Goal: Information Seeking & Learning: Learn about a topic

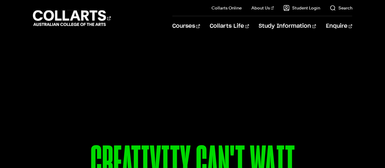
click at [384, 7] on div "Courses Collarts Online Study 100% online About Us History & Values Strategic P…" at bounding box center [192, 18] width 385 height 36
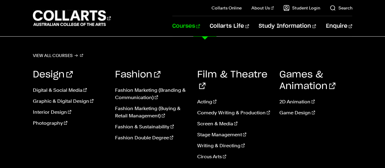
click at [200, 26] on link "Courses" at bounding box center [186, 26] width 28 height 20
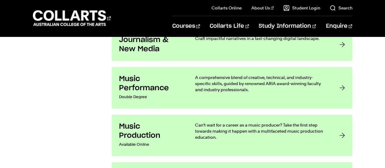
scroll to position [1200, 0]
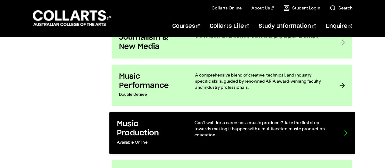
click at [141, 130] on h3 "Music Production" at bounding box center [148, 128] width 65 height 19
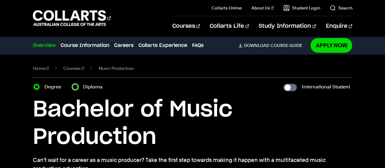
click at [76, 87] on input "Diploma" at bounding box center [75, 87] width 6 height 6
radio input "true"
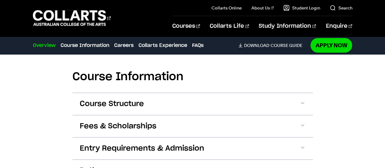
scroll to position [869, 0]
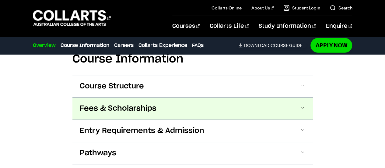
click at [294, 107] on button "Fees & Scholarships" at bounding box center [192, 108] width 240 height 22
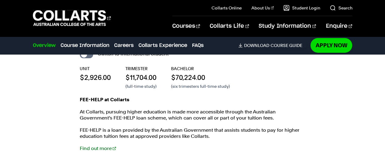
scroll to position [964, 0]
